Goal: Transaction & Acquisition: Register for event/course

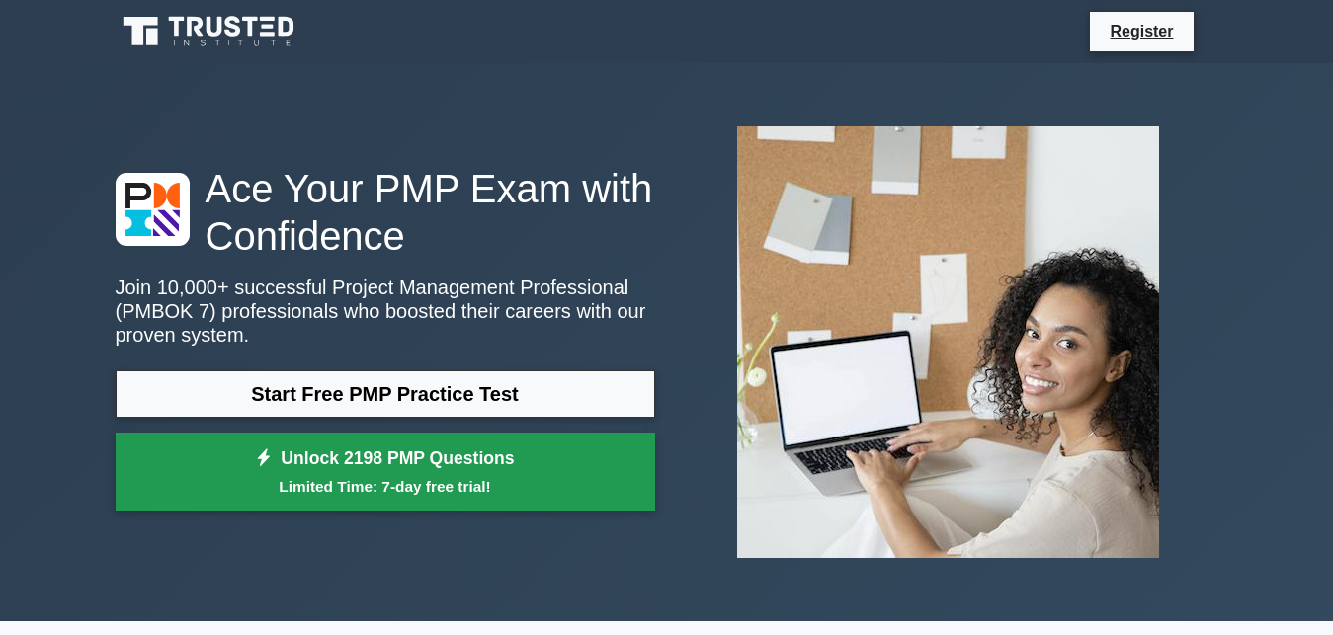
click at [494, 461] on link "Unlock 2198 PMP Questions Limited Time: 7-day free trial!" at bounding box center [386, 472] width 540 height 79
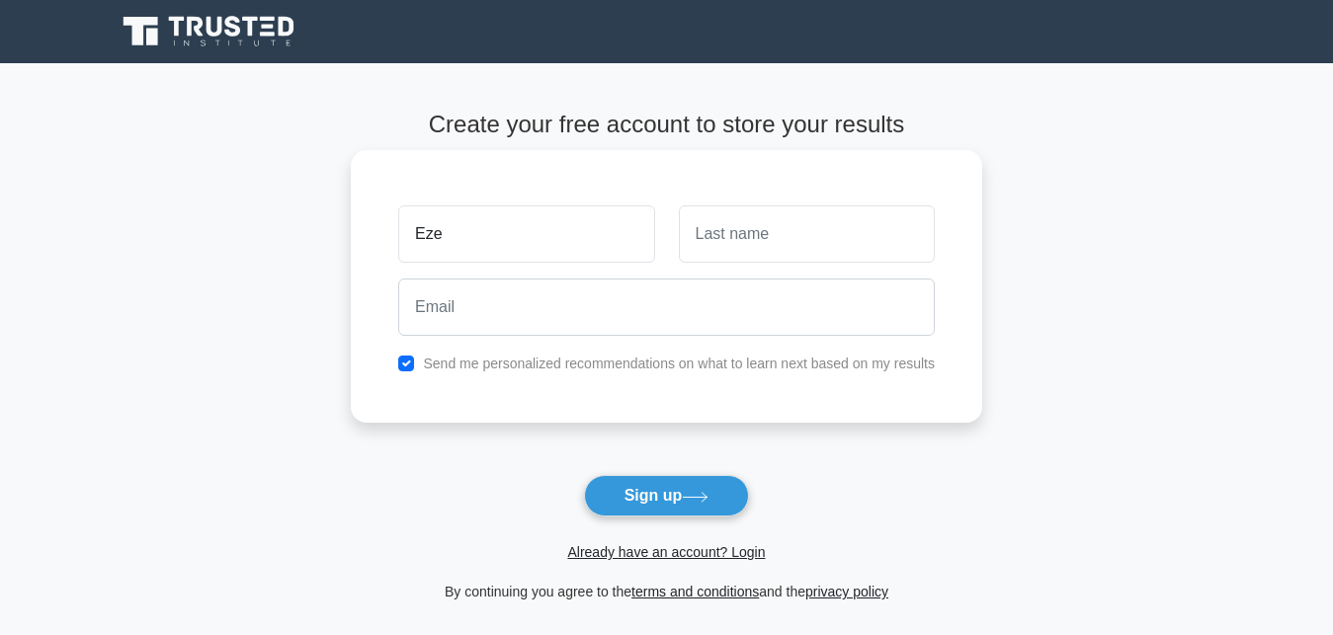
type input "Eze"
click at [766, 232] on input "text" at bounding box center [807, 234] width 256 height 57
type input "Okechukwu"
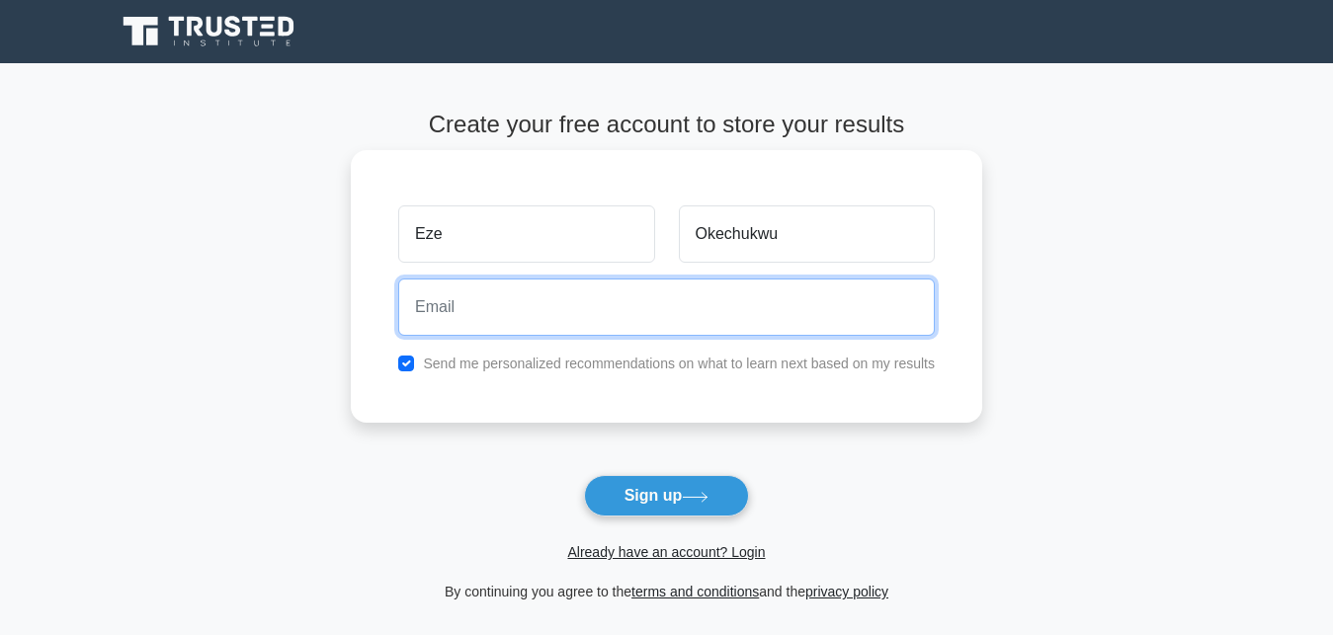
click at [644, 304] on input "email" at bounding box center [666, 307] width 537 height 57
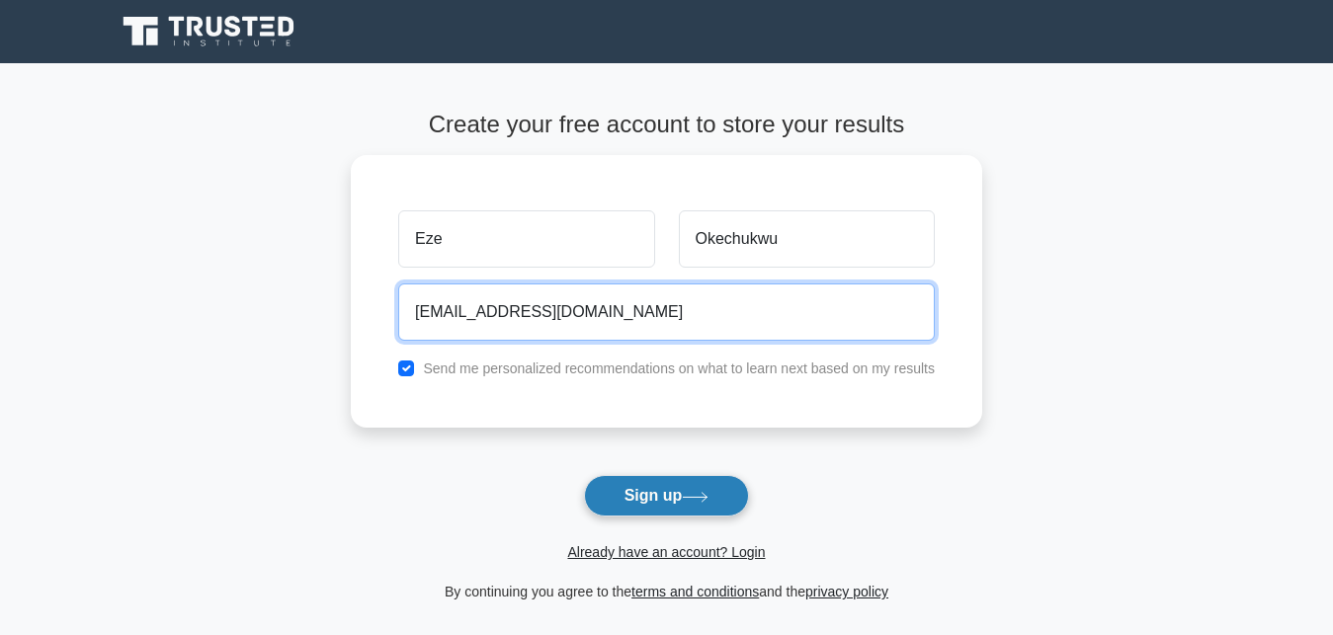
type input "[EMAIL_ADDRESS][DOMAIN_NAME]"
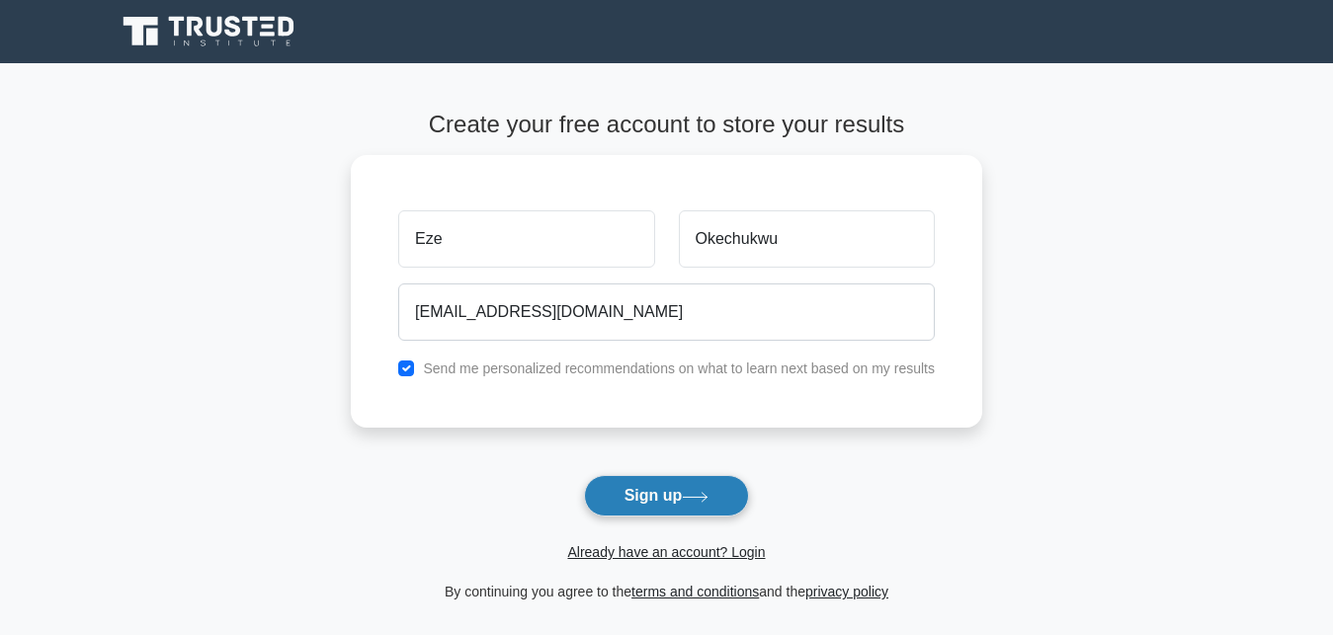
click at [681, 489] on button "Sign up" at bounding box center [667, 496] width 166 height 42
